Goal: Task Accomplishment & Management: Complete application form

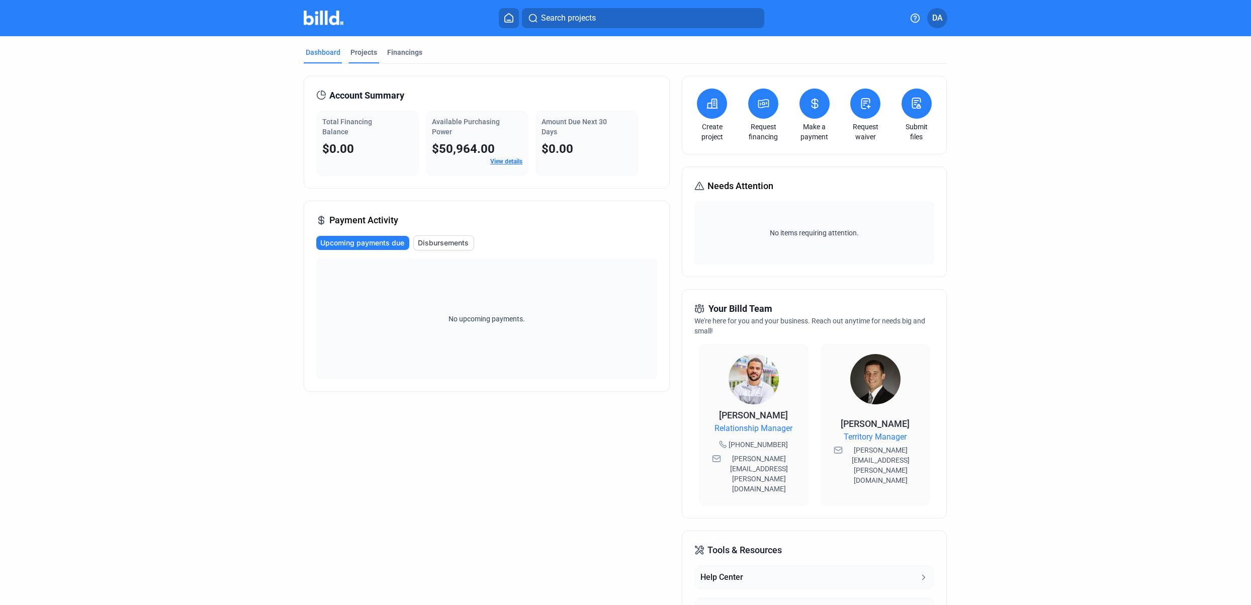
click at [360, 48] on div "Projects" at bounding box center [363, 52] width 27 height 10
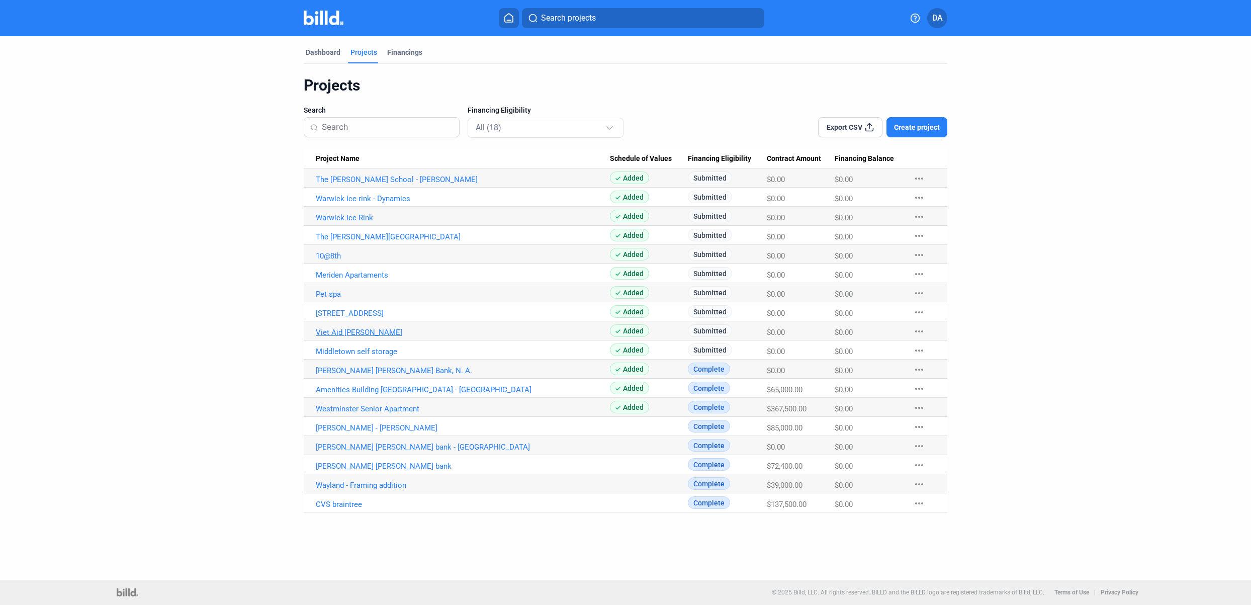
click at [371, 333] on link "Viet Aid [PERSON_NAME]" at bounding box center [463, 332] width 294 height 9
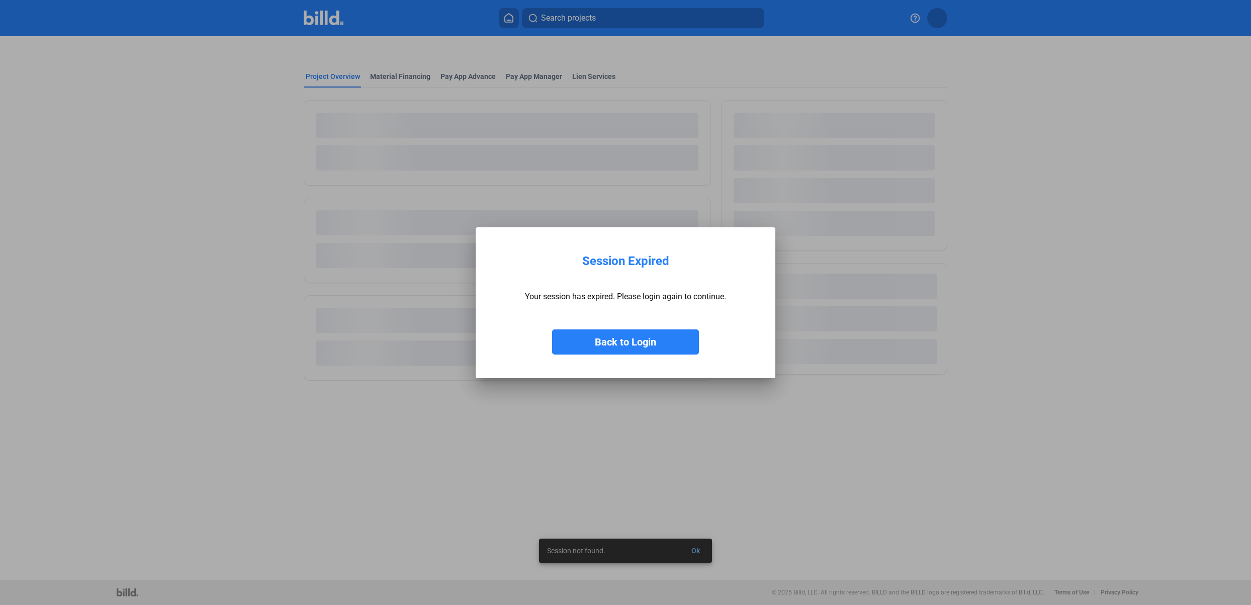
click at [648, 341] on button "Back to Login" at bounding box center [625, 341] width 147 height 25
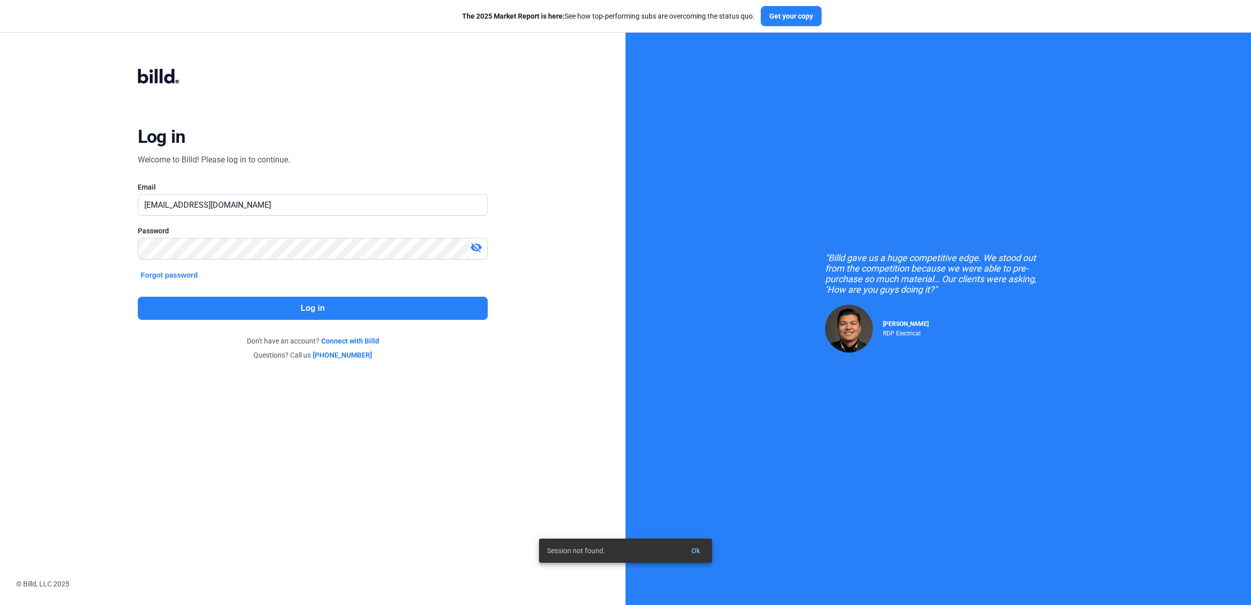
click at [403, 307] on button "Log in" at bounding box center [313, 308] width 350 height 23
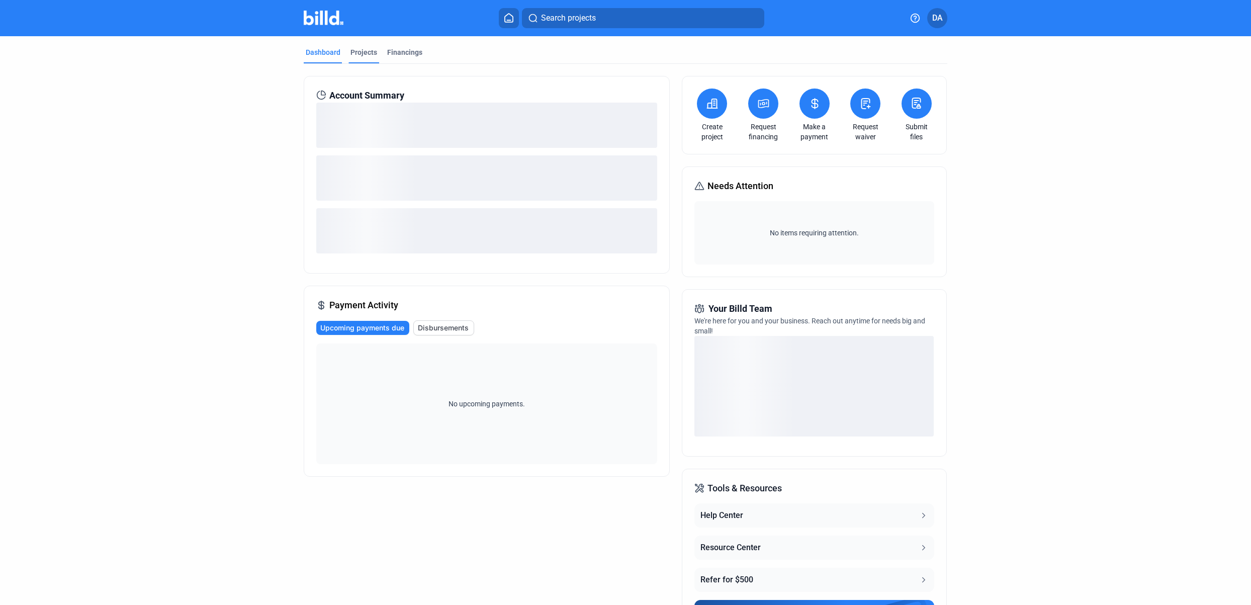
click at [360, 51] on div "Projects" at bounding box center [363, 52] width 27 height 10
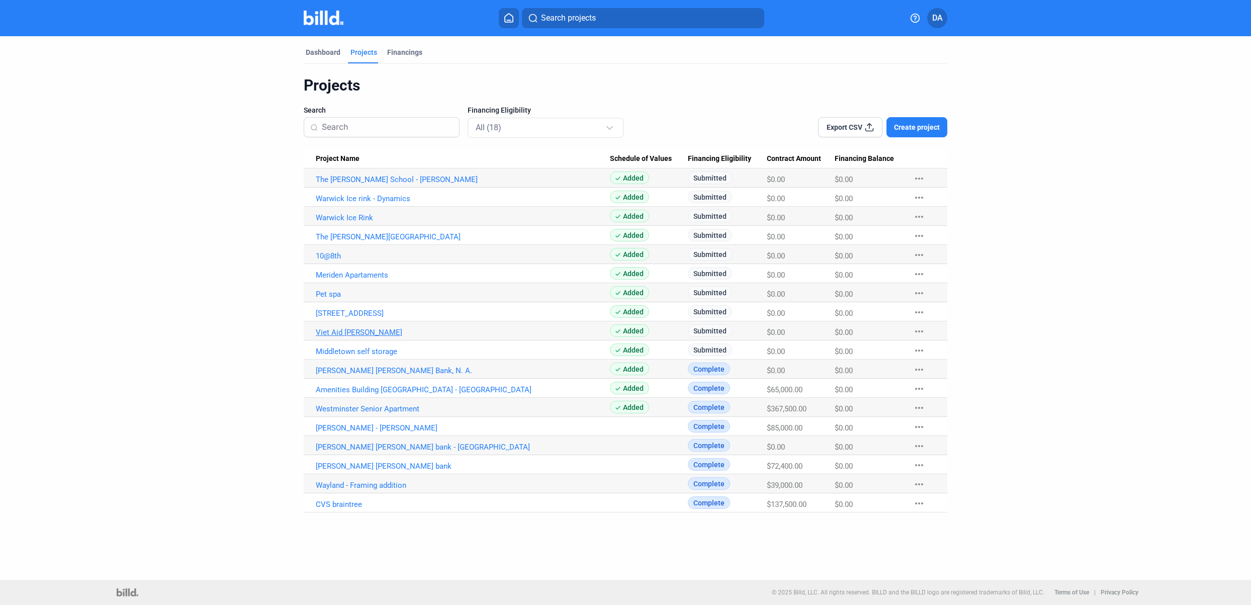
click at [340, 331] on link "Viet Aid [PERSON_NAME]" at bounding box center [463, 332] width 294 height 9
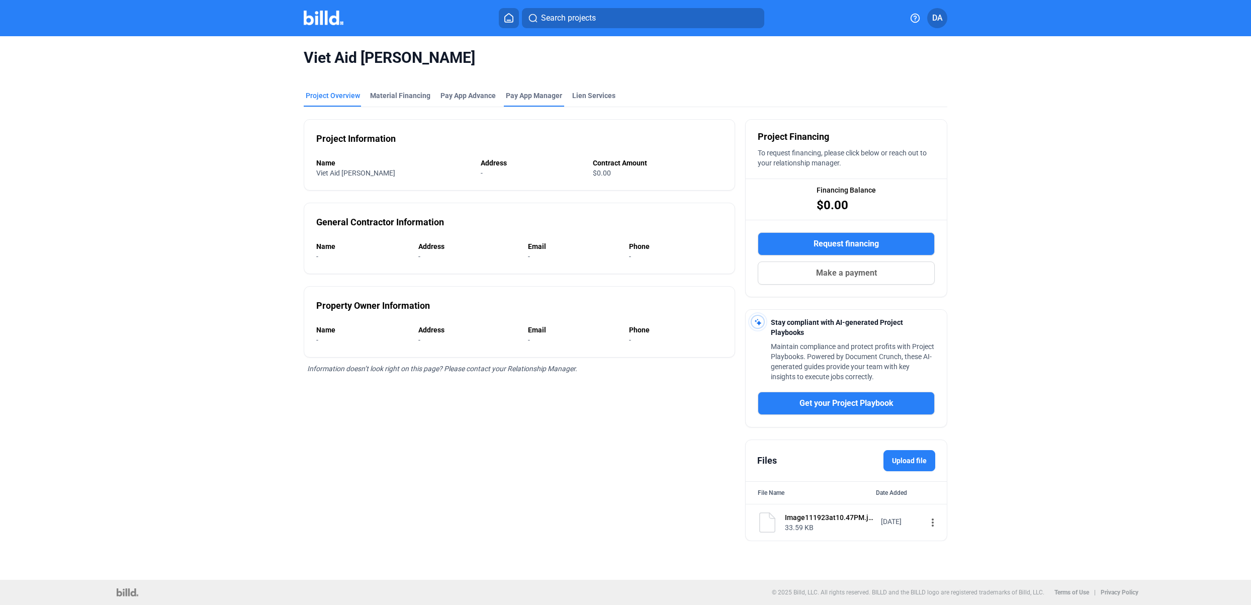
click at [530, 102] on div "Pay App Manager" at bounding box center [534, 98] width 60 height 16
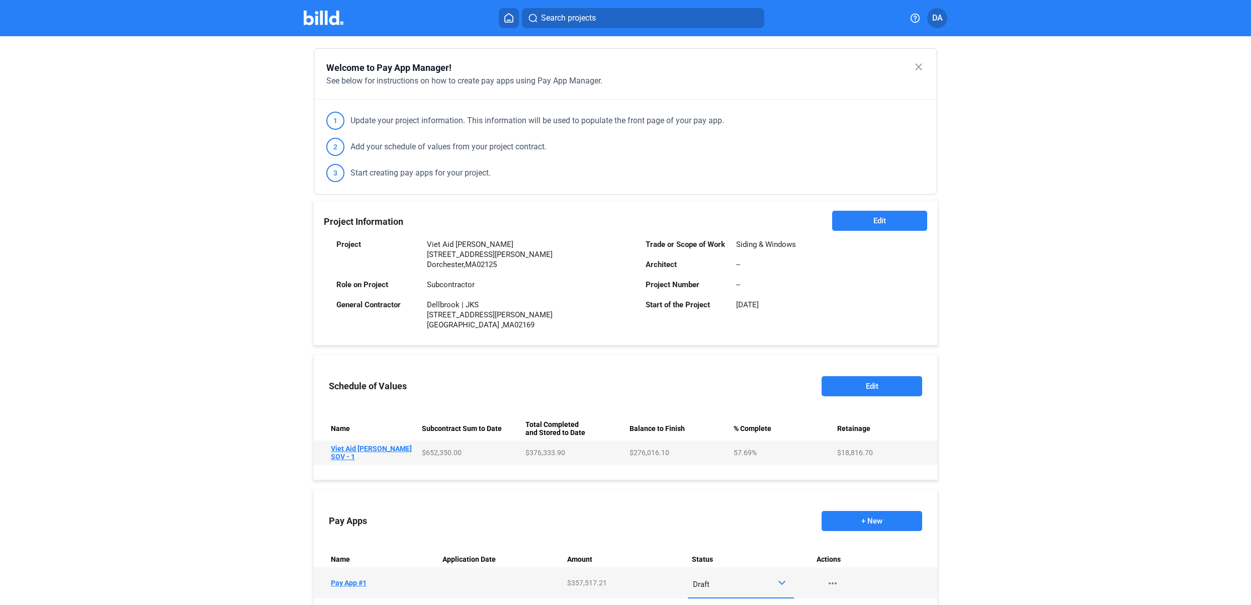
scroll to position [119, 0]
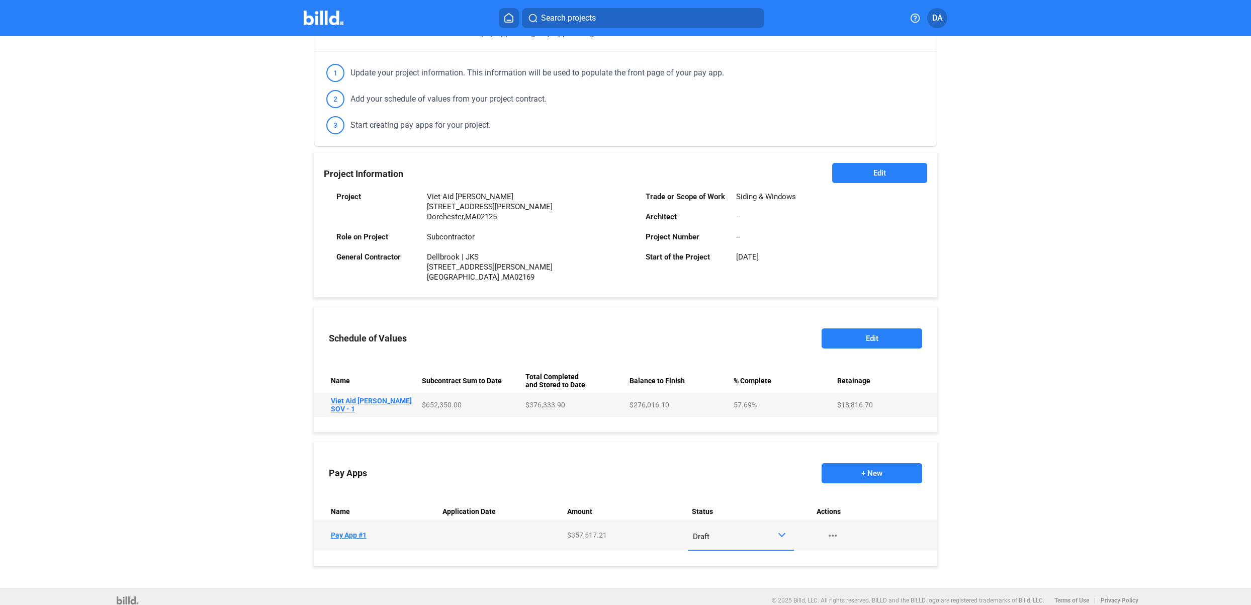
click at [866, 465] on button "+ New" at bounding box center [871, 473] width 101 height 20
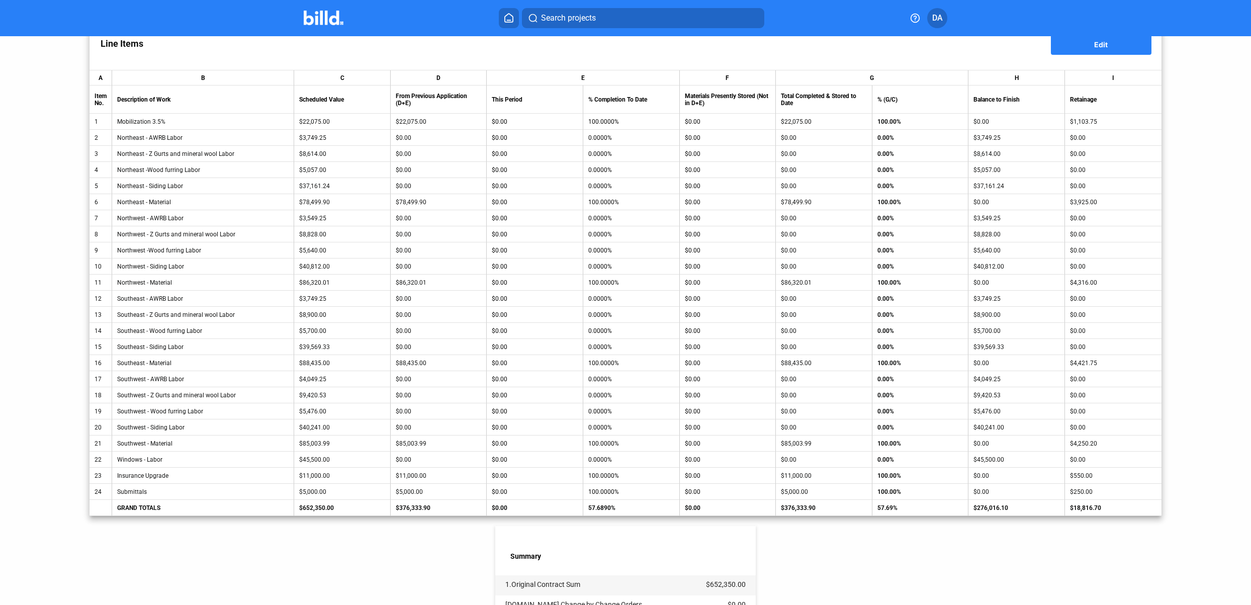
scroll to position [165, 0]
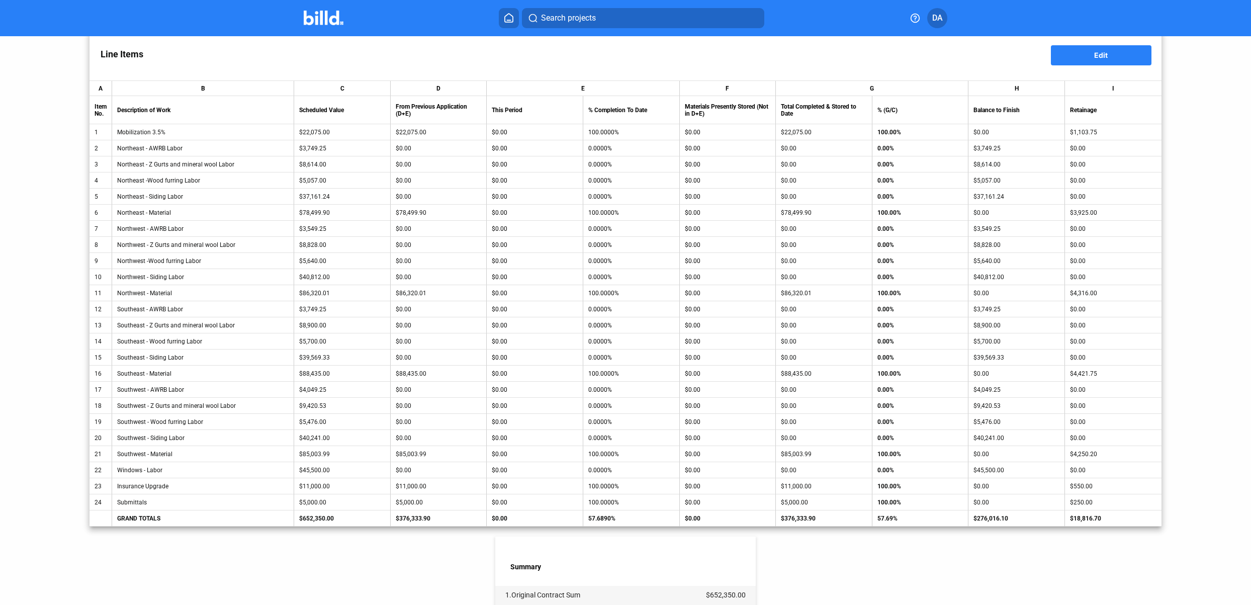
click at [168, 486] on div "Insurance Upgrade" at bounding box center [202, 486] width 171 height 7
click at [151, 501] on div "Submittals" at bounding box center [202, 502] width 171 height 7
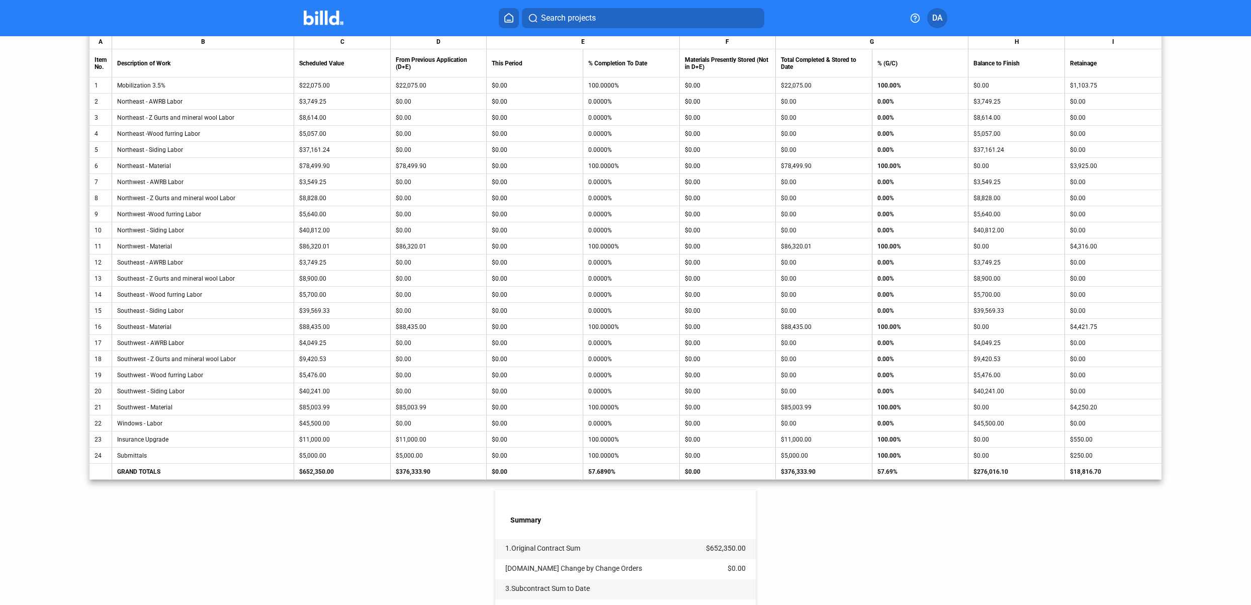
scroll to position [214, 0]
